Goal: Contribute content: Contribute content

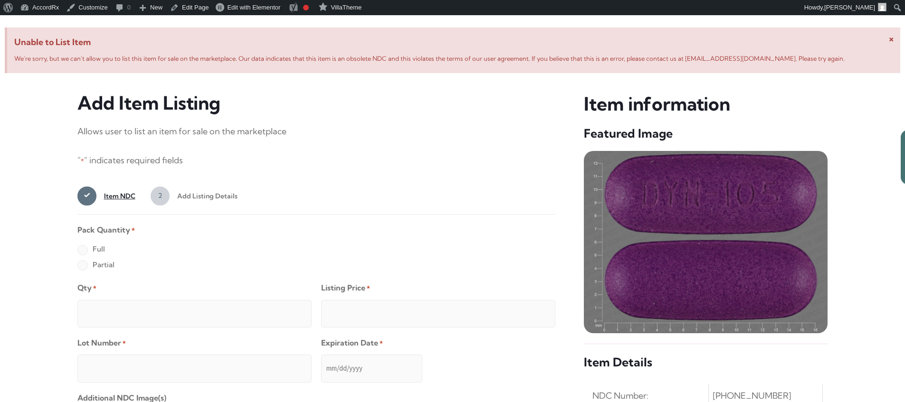
scroll to position [365, 0]
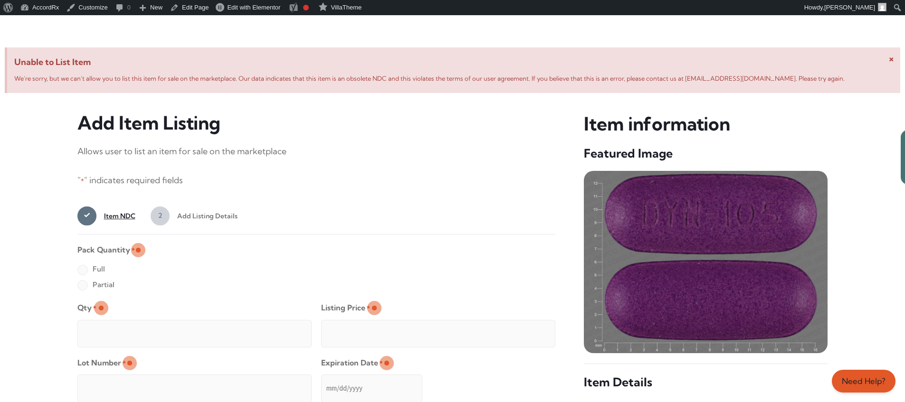
click at [82, 271] on label "Full" at bounding box center [91, 269] width 28 height 15
click at [0, 0] on input "Full" at bounding box center [0, 0] width 0 height 0
click at [113, 323] on input "Qty *" at bounding box center [194, 334] width 234 height 28
type input "2"
click at [529, 331] on input "Listing Price *" at bounding box center [438, 334] width 234 height 28
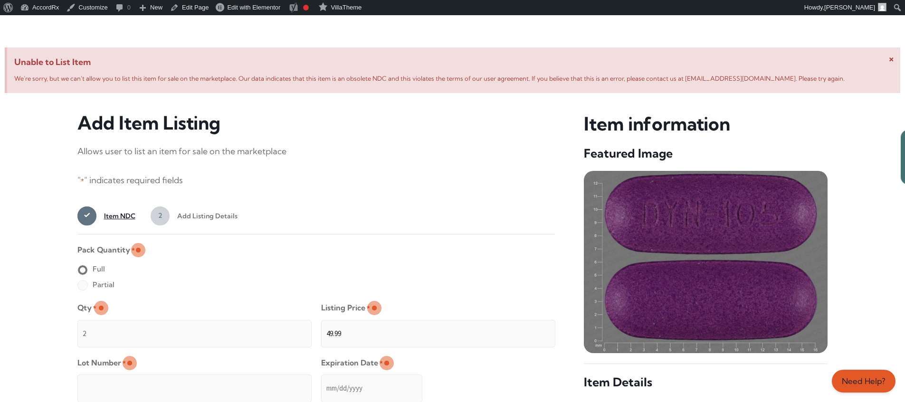
type input "49.99"
click at [256, 382] on input "Lot Number *" at bounding box center [194, 389] width 234 height 28
type input "TEST23456"
click at [322, 379] on input "Expiration Date *" at bounding box center [371, 389] width 101 height 28
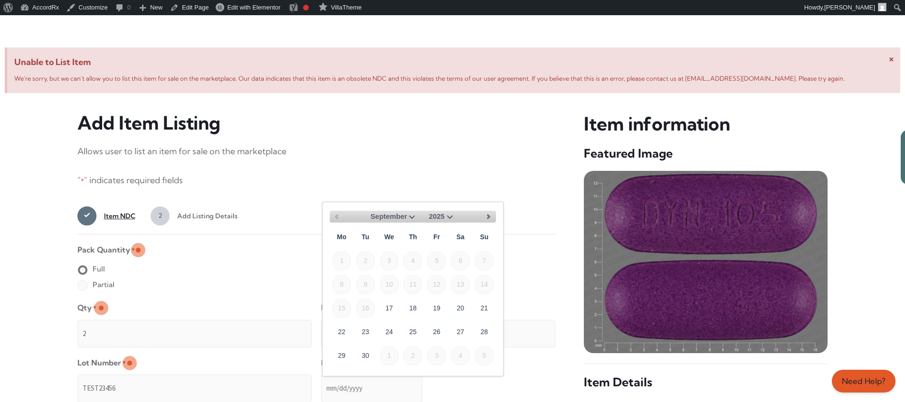
click at [409, 216] on select "September October November December" at bounding box center [394, 217] width 47 height 12
click at [370, 352] on link "30" at bounding box center [365, 355] width 19 height 19
type input "[DATE]"
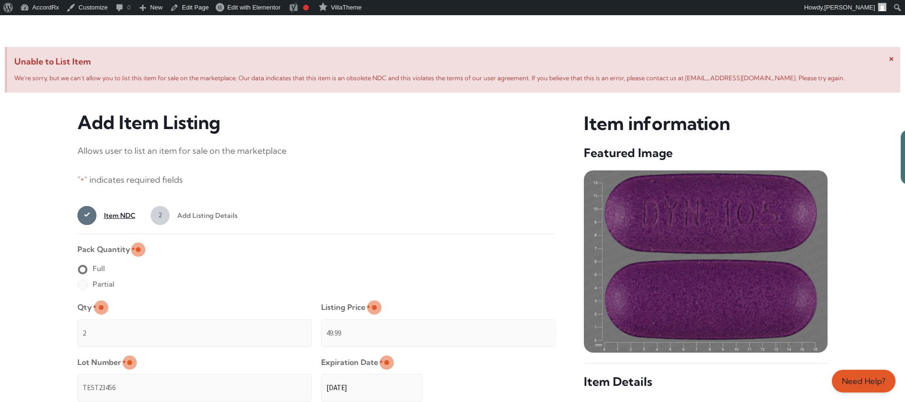
scroll to position [759, 0]
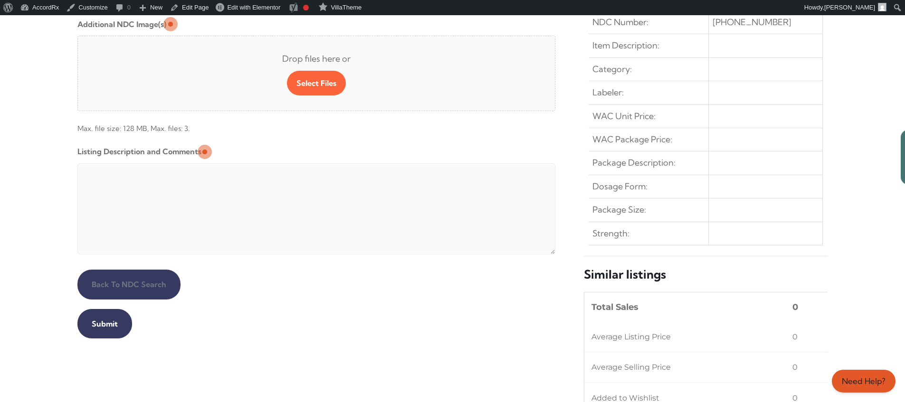
click at [307, 166] on textarea "Listing Description and Comments" at bounding box center [316, 208] width 478 height 91
type textarea "Automated Testing - list comment from [MEDICAL_DATA][DOMAIN_NAME]"
click at [103, 324] on input "Submit" at bounding box center [104, 323] width 55 height 29
